Goal: Navigation & Orientation: Find specific page/section

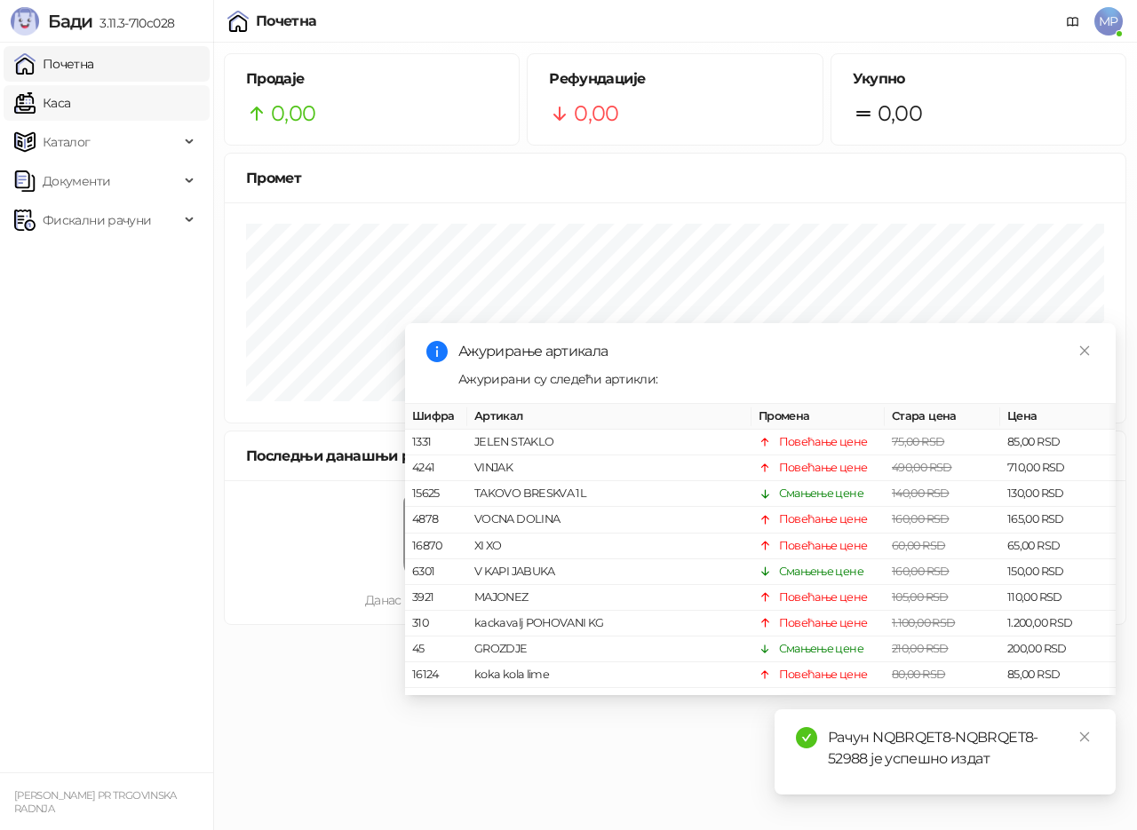
click at [65, 101] on link "Каса" at bounding box center [42, 103] width 56 height 36
click at [68, 61] on link "Почетна" at bounding box center [54, 64] width 80 height 36
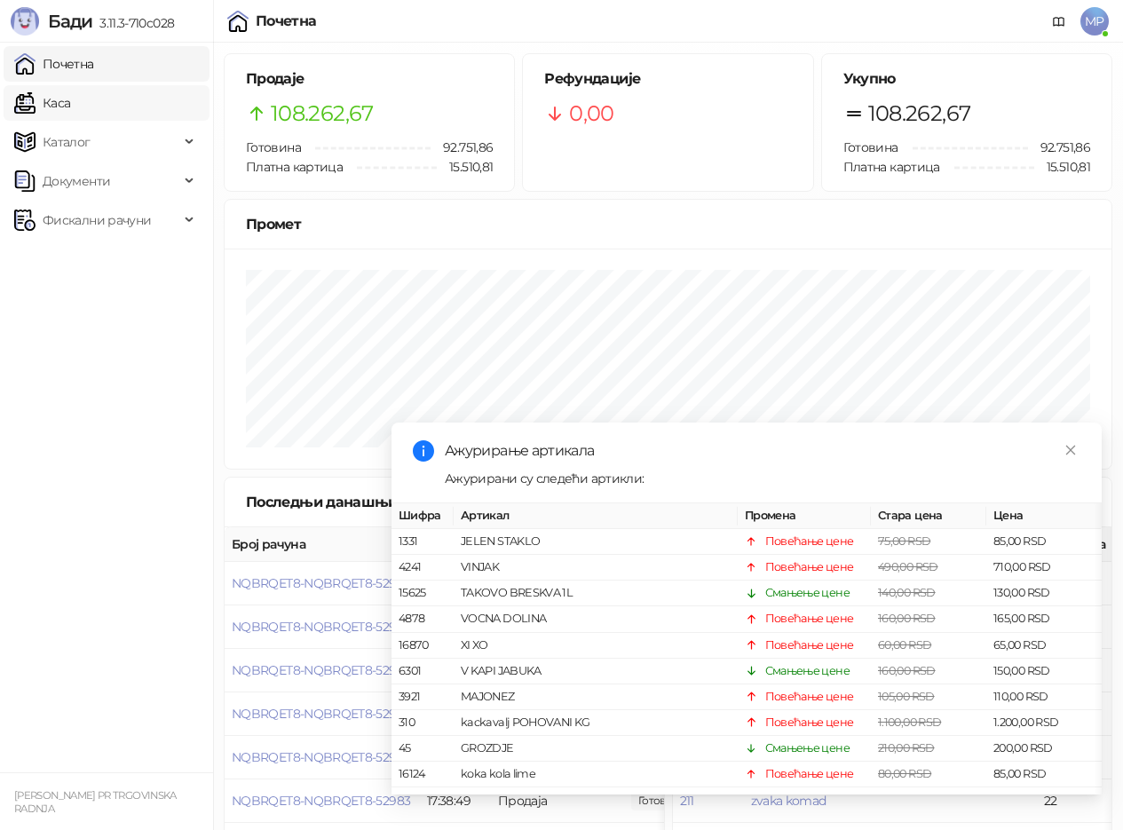
click at [60, 107] on link "Каса" at bounding box center [42, 103] width 56 height 36
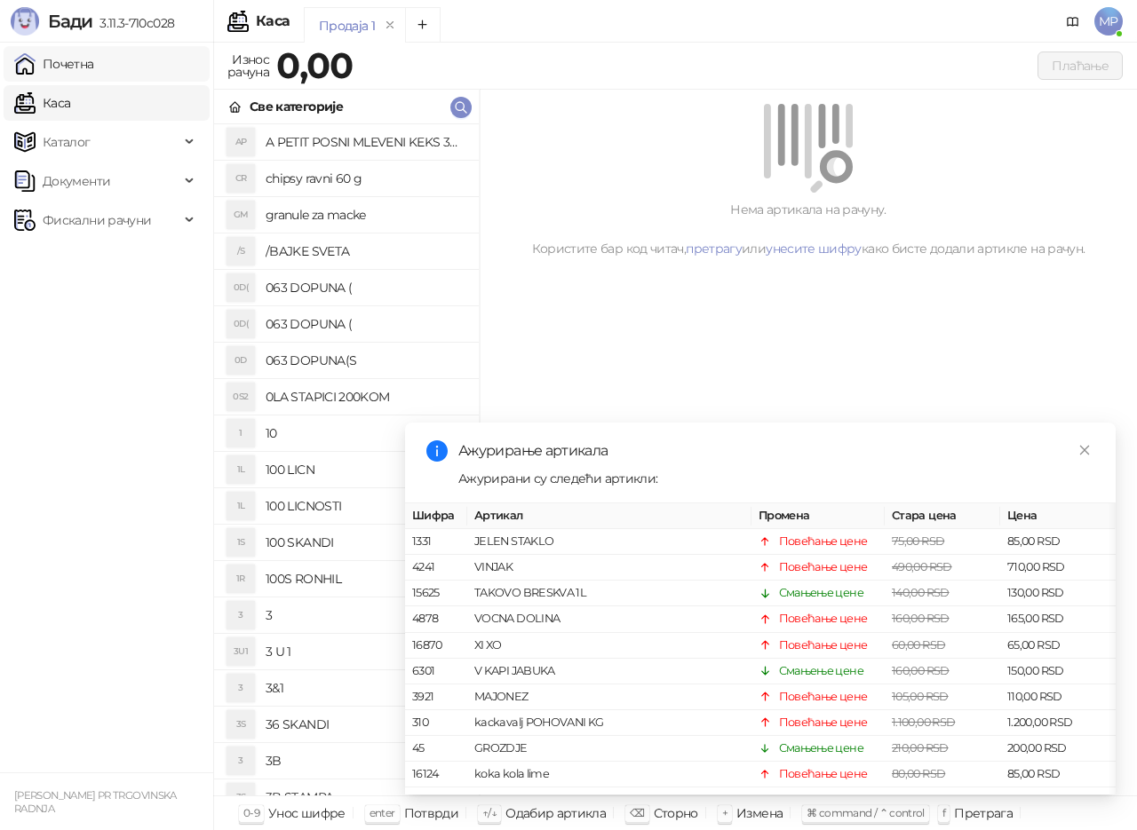
click at [72, 63] on link "Почетна" at bounding box center [54, 64] width 80 height 36
